Goal: Information Seeking & Learning: Learn about a topic

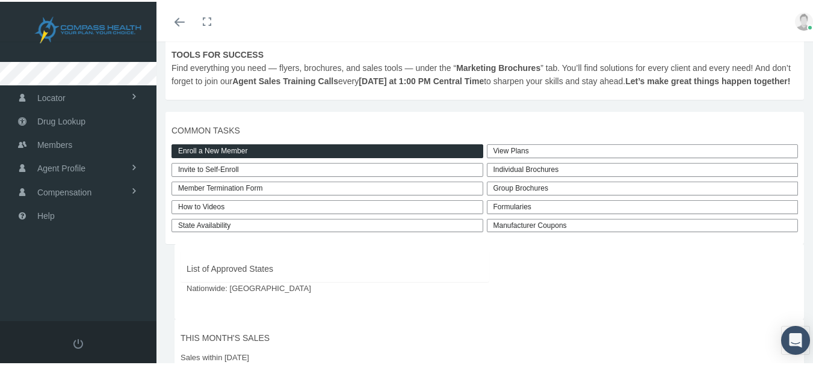
scroll to position [301, 0]
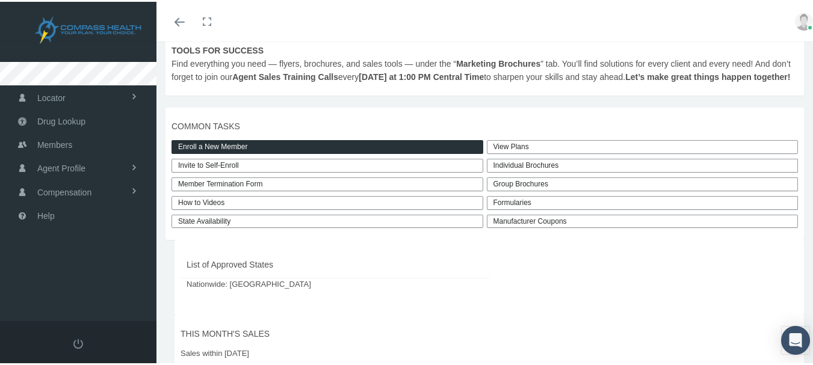
click at [530, 171] on div "Individual Brochures" at bounding box center [643, 164] width 312 height 14
click at [524, 152] on link "View Plans" at bounding box center [643, 145] width 312 height 14
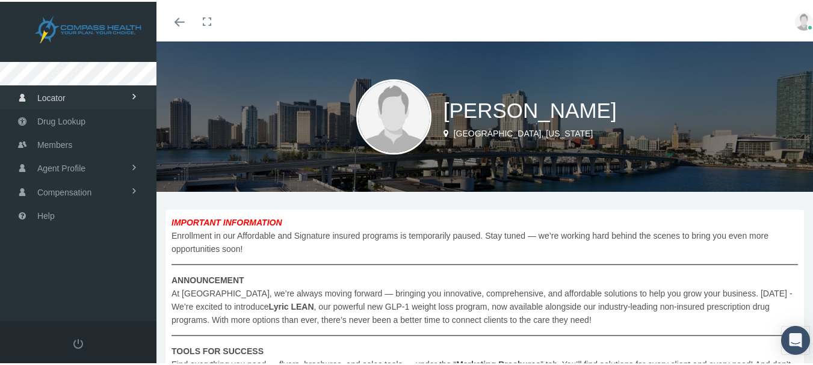
click at [69, 95] on link "Locator" at bounding box center [78, 95] width 156 height 23
click at [57, 140] on span "Cannabis Provider" at bounding box center [69, 142] width 69 height 20
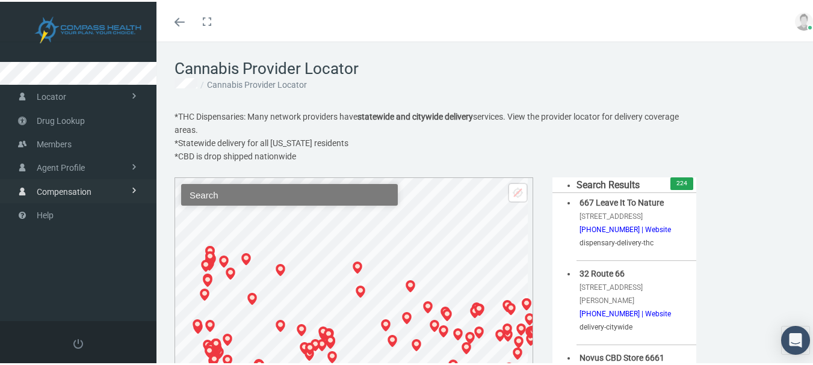
click at [66, 188] on span "Compensation" at bounding box center [64, 190] width 55 height 23
click at [103, 96] on link "Locator" at bounding box center [78, 94] width 156 height 23
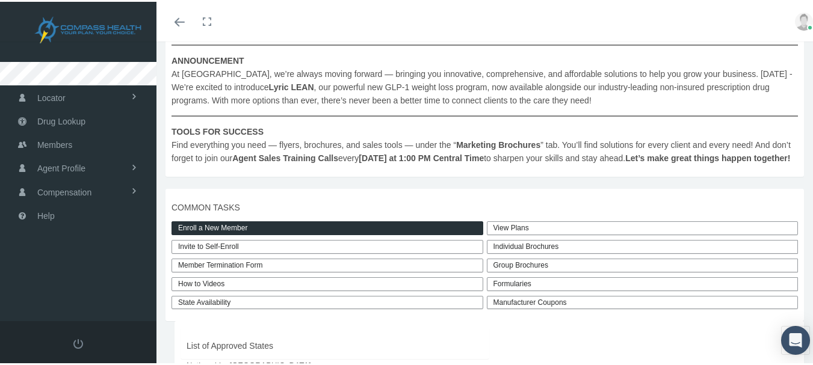
scroll to position [241, 0]
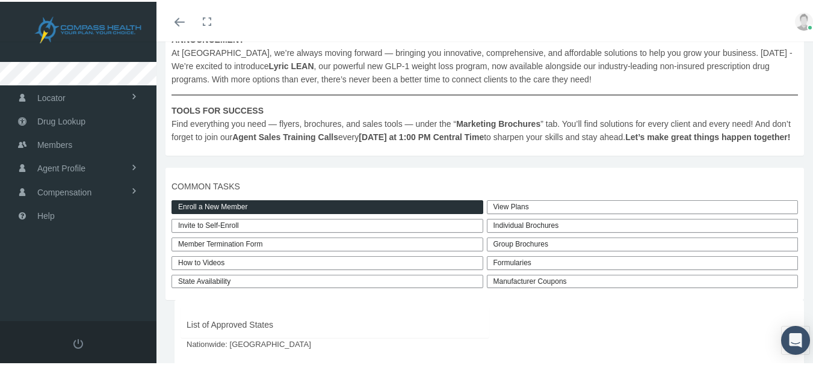
click at [518, 231] on div "Individual Brochures" at bounding box center [643, 224] width 312 height 14
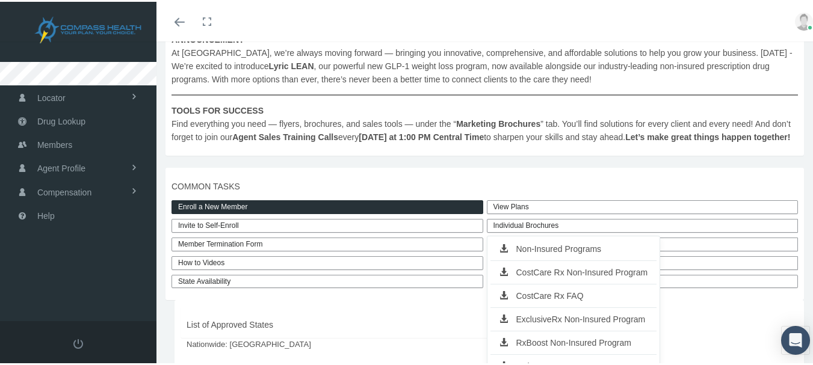
click at [522, 256] on link "Non-Insured Programs" at bounding box center [573, 247] width 167 height 17
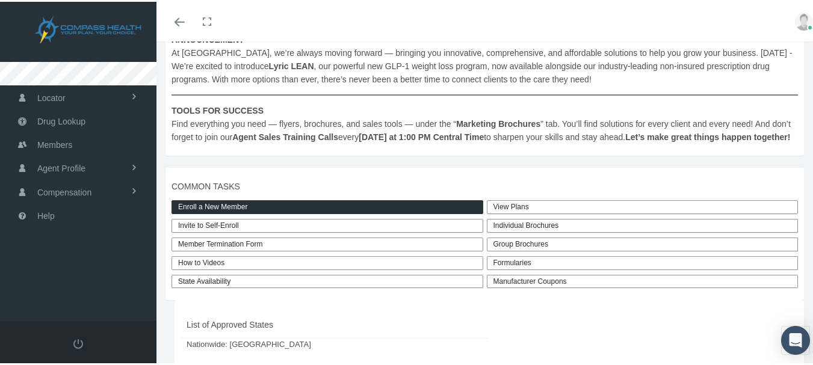
click at [535, 231] on div "Individual Brochures" at bounding box center [643, 224] width 312 height 14
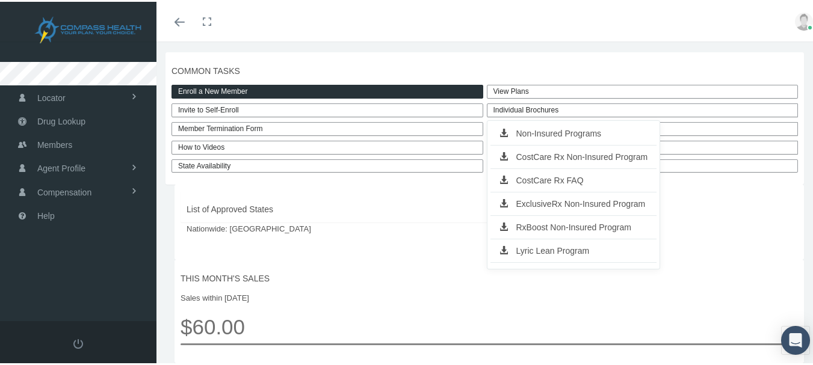
scroll to position [361, 0]
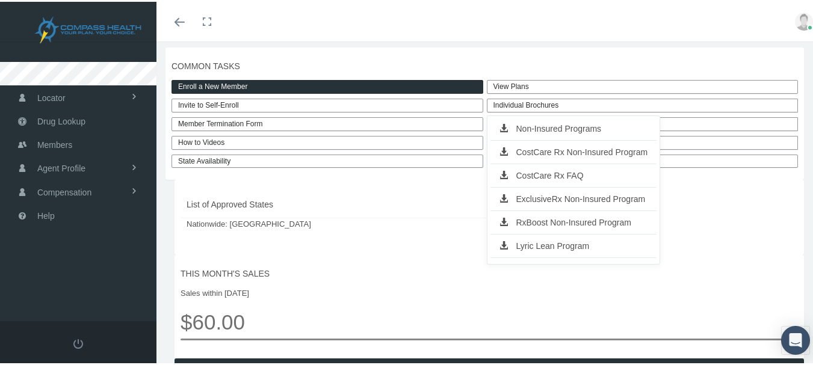
click at [546, 206] on link "ExclusiveRx Non-Insured Program" at bounding box center [573, 197] width 167 height 17
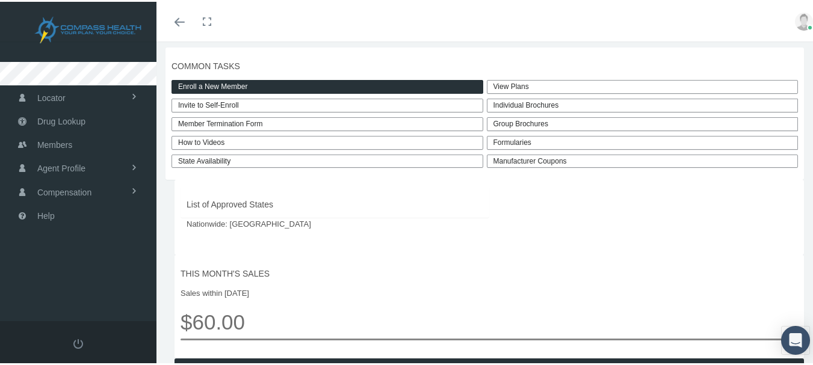
click at [524, 167] on link "Manufacturer Coupons" at bounding box center [643, 160] width 312 height 14
click at [550, 111] on div "Individual Brochures" at bounding box center [643, 104] width 312 height 14
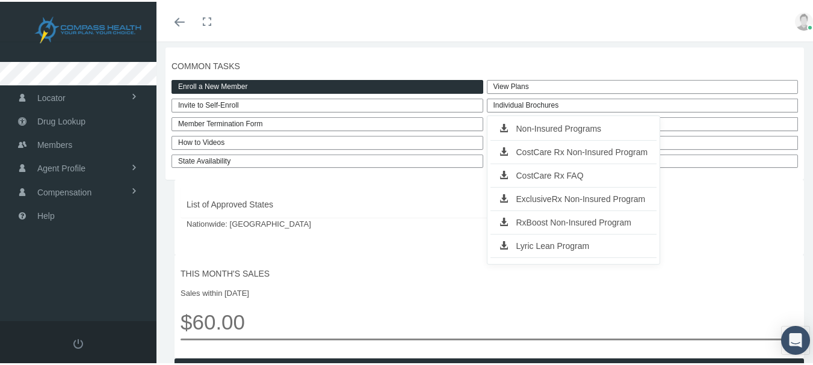
drag, startPoint x: 550, startPoint y: 115, endPoint x: 543, endPoint y: 109, distance: 9.9
click at [547, 111] on div "Individual Brochures" at bounding box center [643, 104] width 312 height 14
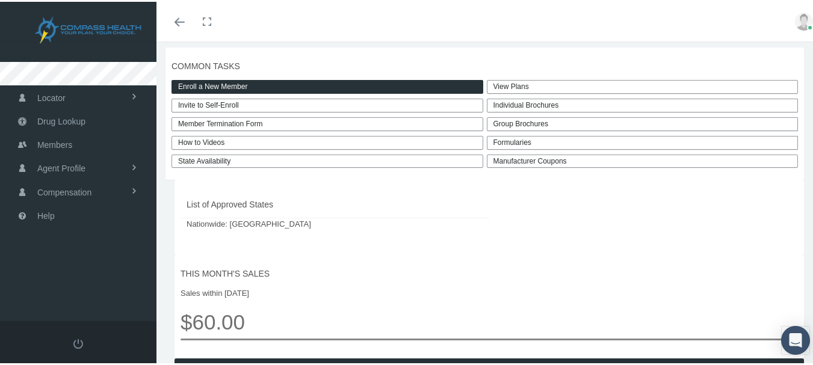
click at [542, 111] on div "Individual Brochures" at bounding box center [643, 104] width 312 height 14
